Goal: Transaction & Acquisition: Download file/media

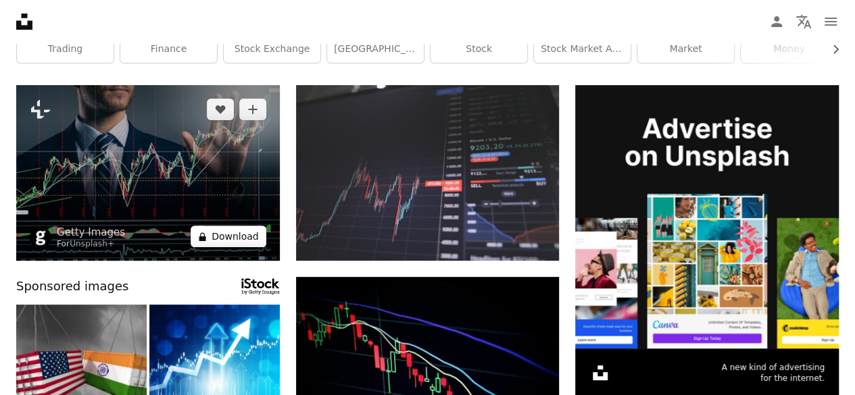
scroll to position [135, 0]
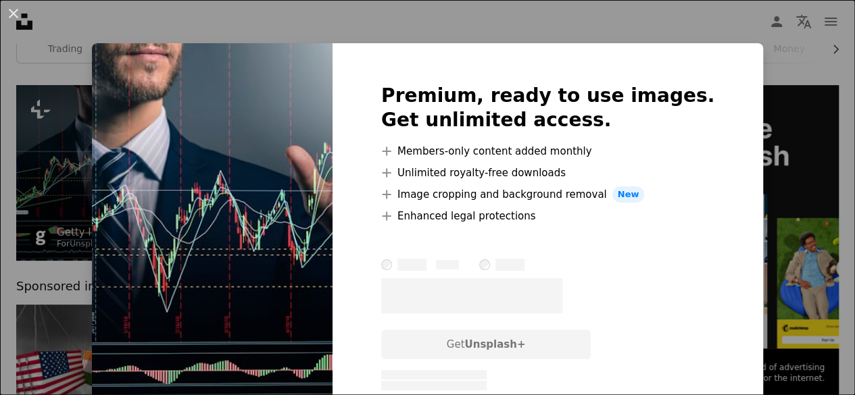
click at [215, 239] on img at bounding box center [212, 237] width 241 height 389
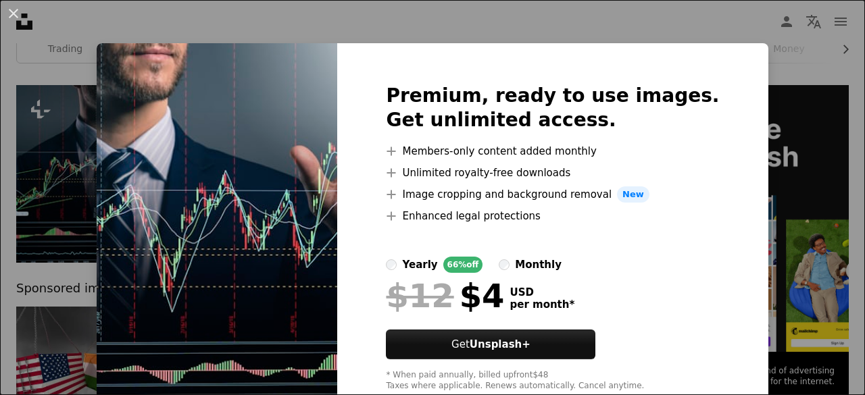
click at [716, 106] on div "Premium, ready to use images. Get unlimited access. A plus sign Members-only co…" at bounding box center [552, 237] width 430 height 389
click at [778, 37] on div "An X shape Premium, ready to use images. Get unlimited access. A plus sign Memb…" at bounding box center [432, 197] width 865 height 395
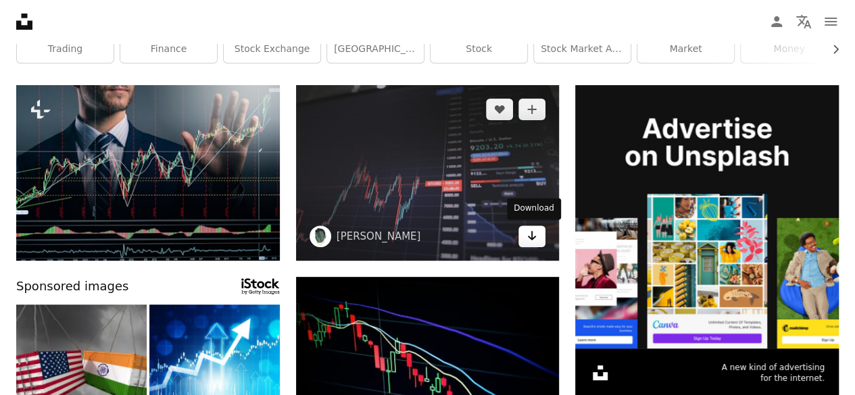
click at [537, 240] on icon "Arrow pointing down" at bounding box center [531, 236] width 11 height 16
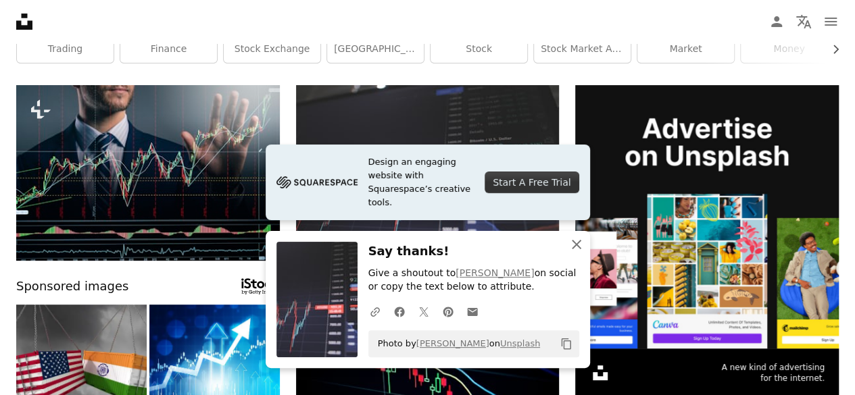
click at [570, 243] on icon "An X shape" at bounding box center [576, 245] width 16 height 16
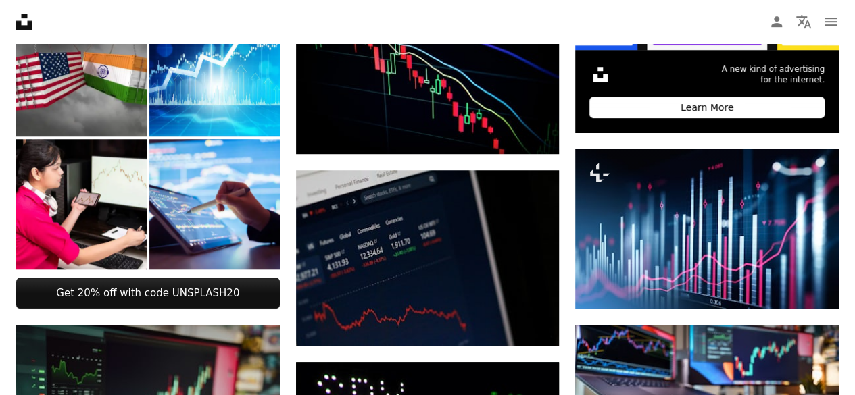
scroll to position [338, 0]
